Goal: Book appointment/travel/reservation

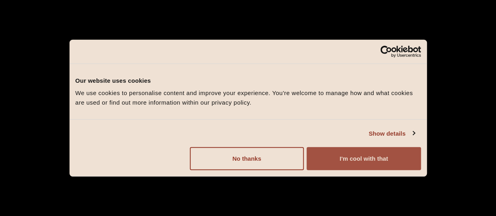
click at [383, 165] on button "I'm cool with that" at bounding box center [364, 158] width 114 height 23
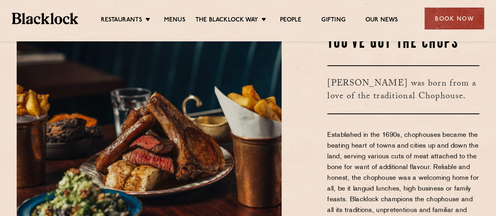
scroll to position [207, 0]
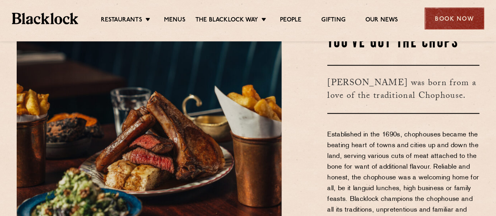
click at [454, 15] on div "Book Now" at bounding box center [455, 19] width 60 height 22
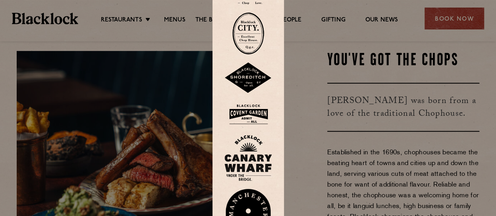
scroll to position [188, 0]
click at [248, 42] on img at bounding box center [248, 33] width 32 height 42
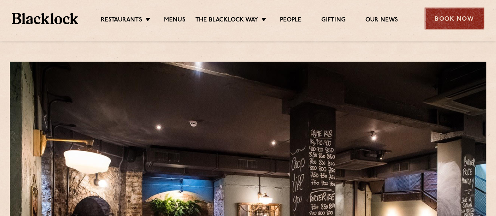
click at [448, 15] on div "Book Now" at bounding box center [455, 19] width 60 height 22
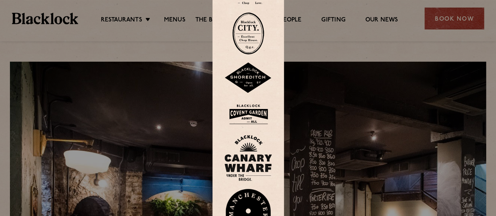
click at [242, 111] on img at bounding box center [249, 114] width 48 height 26
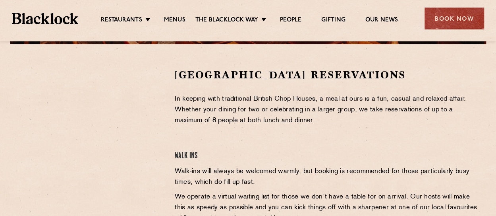
scroll to position [240, 0]
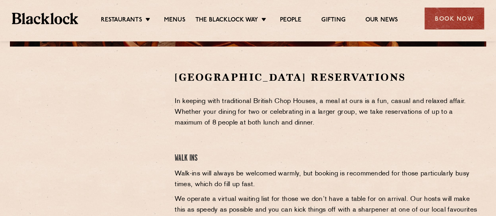
click at [201, 122] on p "In keeping with traditional British Chop Houses, a meal at ours is a fun, casua…" at bounding box center [327, 112] width 305 height 32
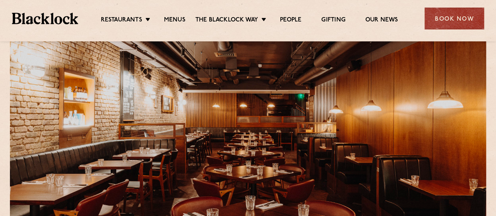
scroll to position [0, 0]
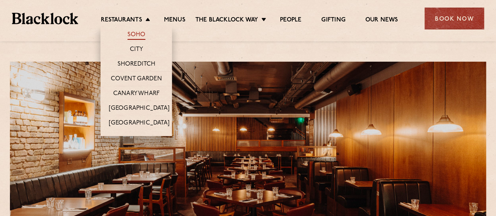
click at [136, 31] on link "Soho" at bounding box center [137, 35] width 18 height 9
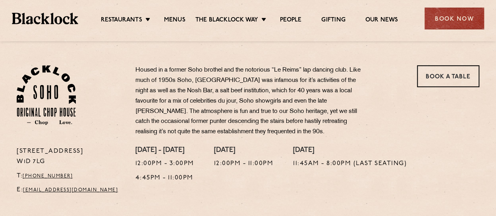
scroll to position [245, 0]
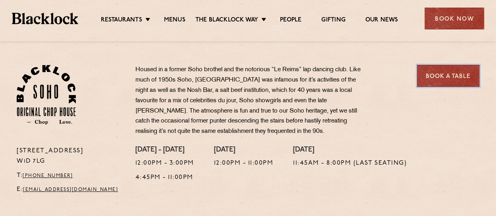
click at [440, 74] on link "Book a Table" at bounding box center [448, 76] width 62 height 22
